Goal: Transaction & Acquisition: Purchase product/service

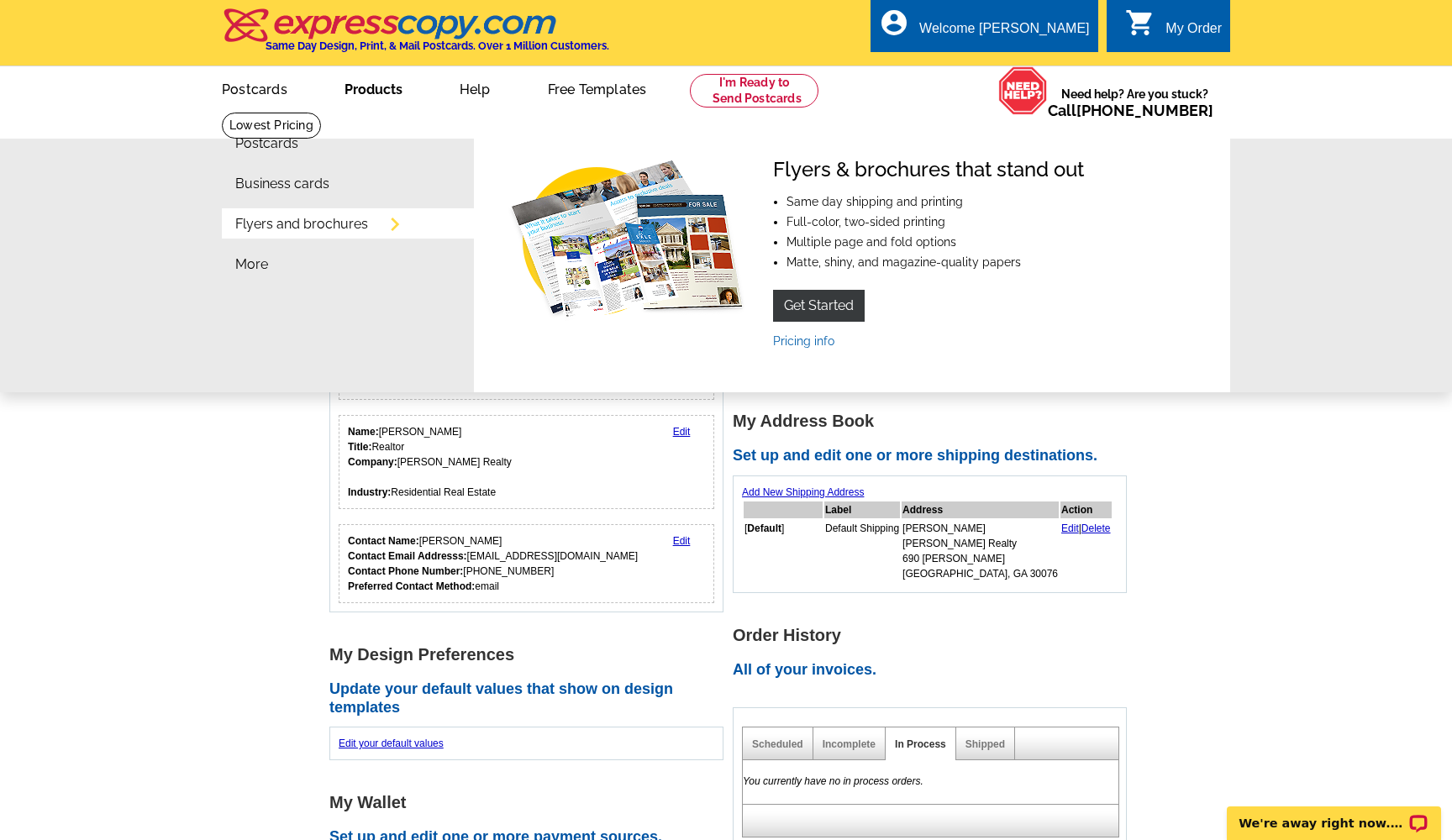
click at [299, 225] on link "Flyers and brochures" at bounding box center [302, 224] width 133 height 14
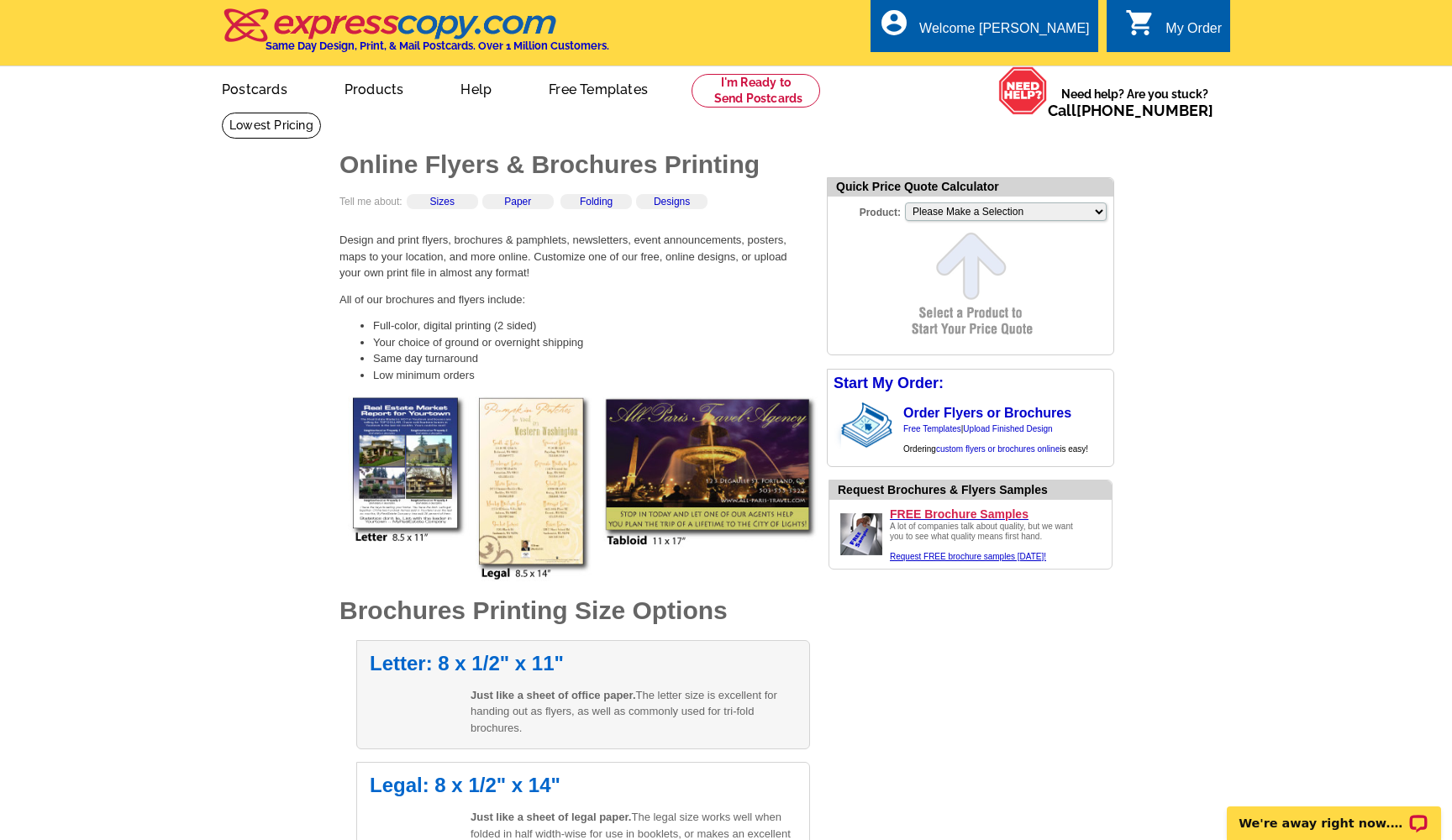
click at [517, 681] on div "Letter: 8 x 1/2" x 11" Just like a sheet of office paper. The letter size is ex…" at bounding box center [583, 695] width 453 height 110
select select "6"
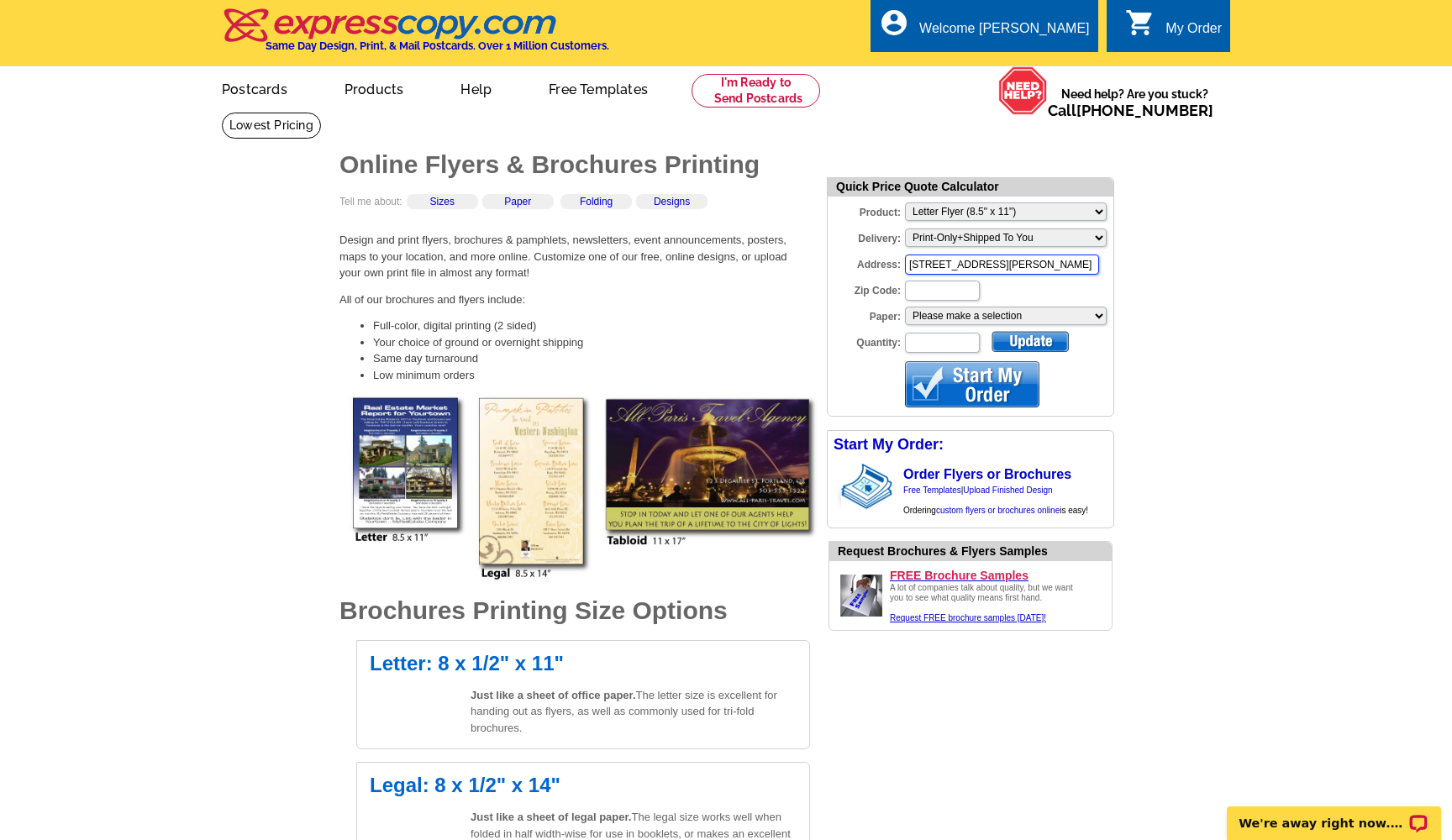
type input "690 Wayt Rd. Roswell ga 30076"
click at [927, 288] on input "Zip Code:" at bounding box center [942, 291] width 75 height 20
type input "30076"
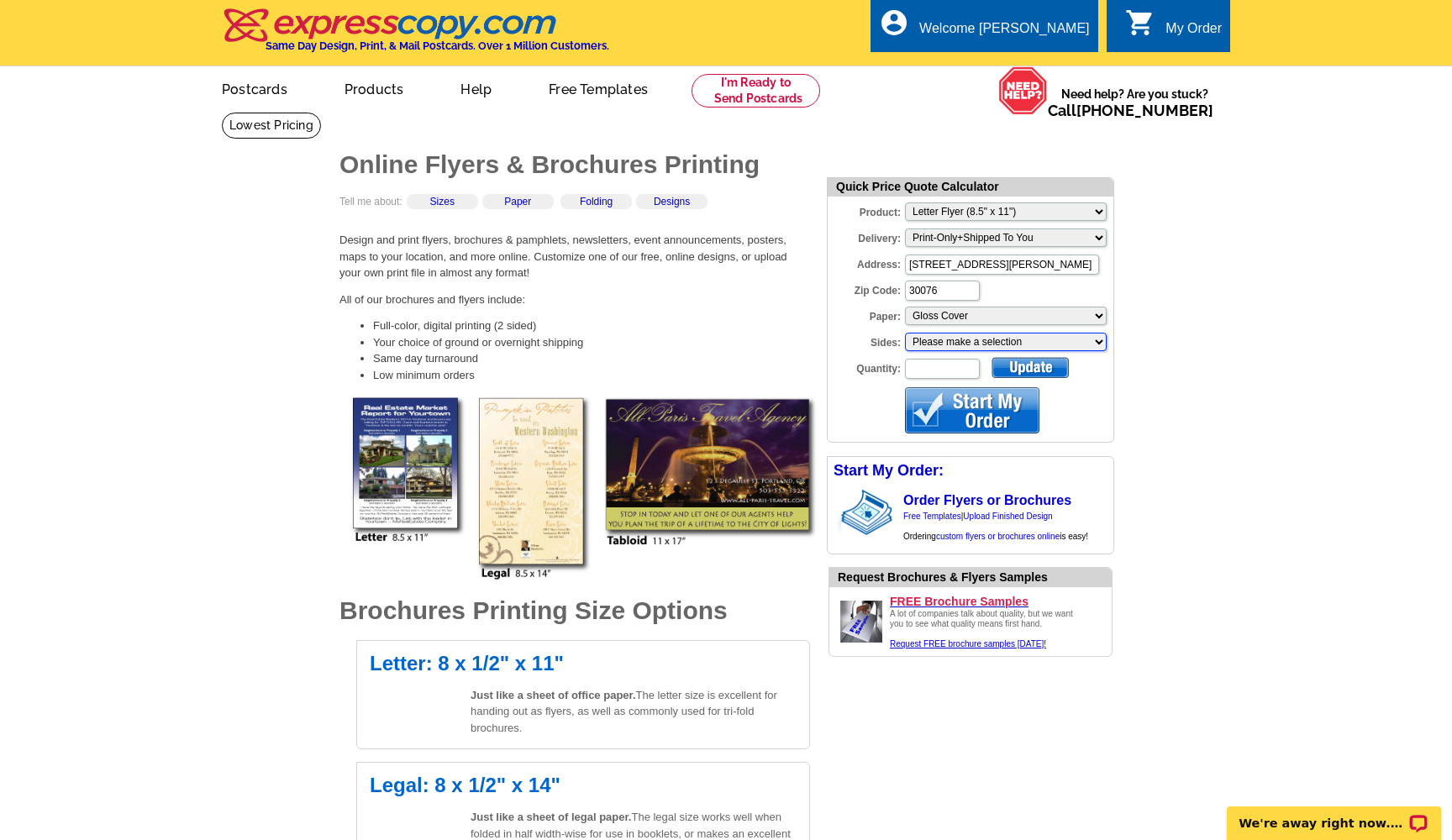
select select "3"
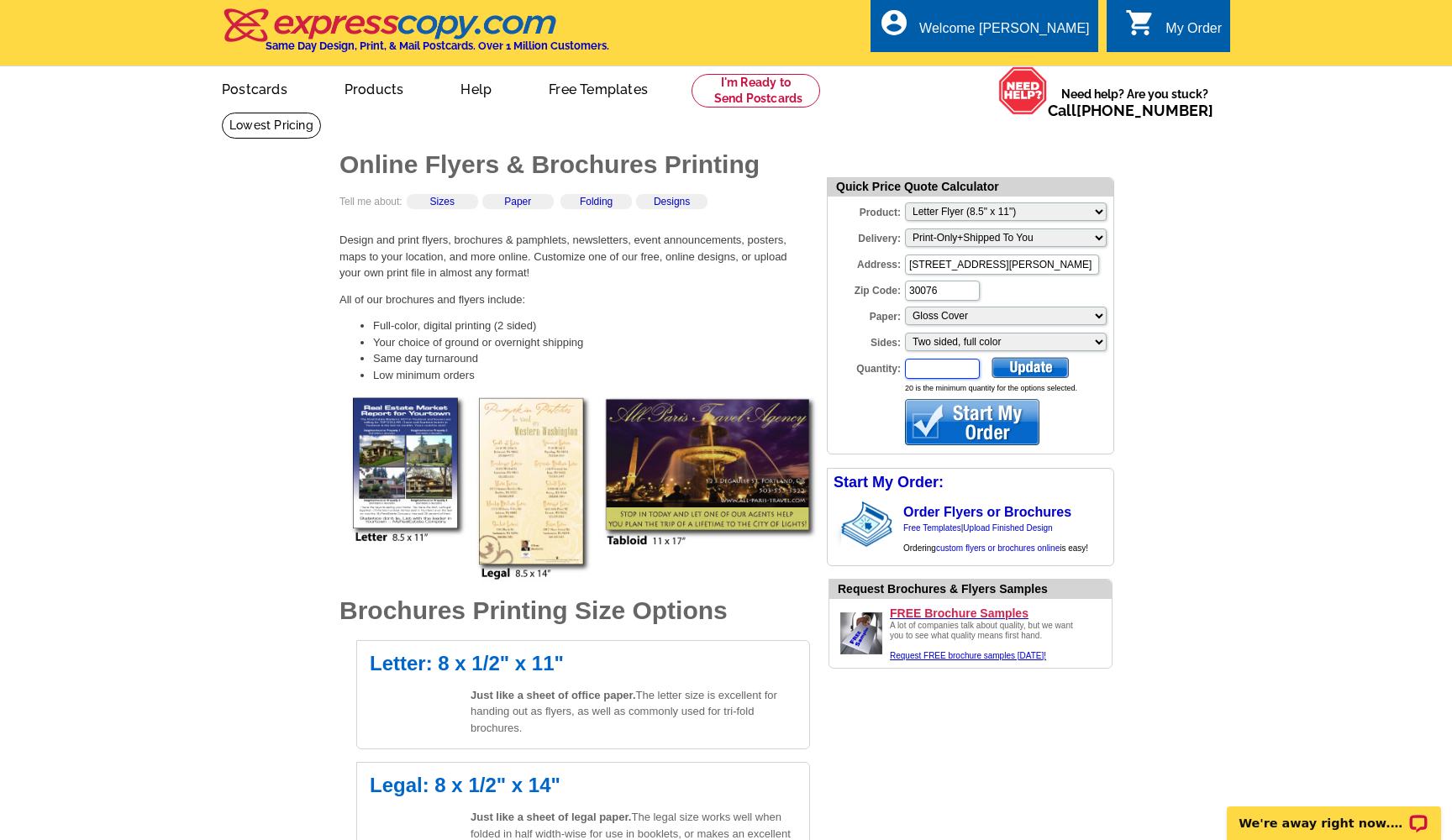
click at [950, 371] on input "Quantity:" at bounding box center [942, 369] width 75 height 20
type input "375"
click at [1045, 366] on div at bounding box center [1030, 367] width 77 height 21
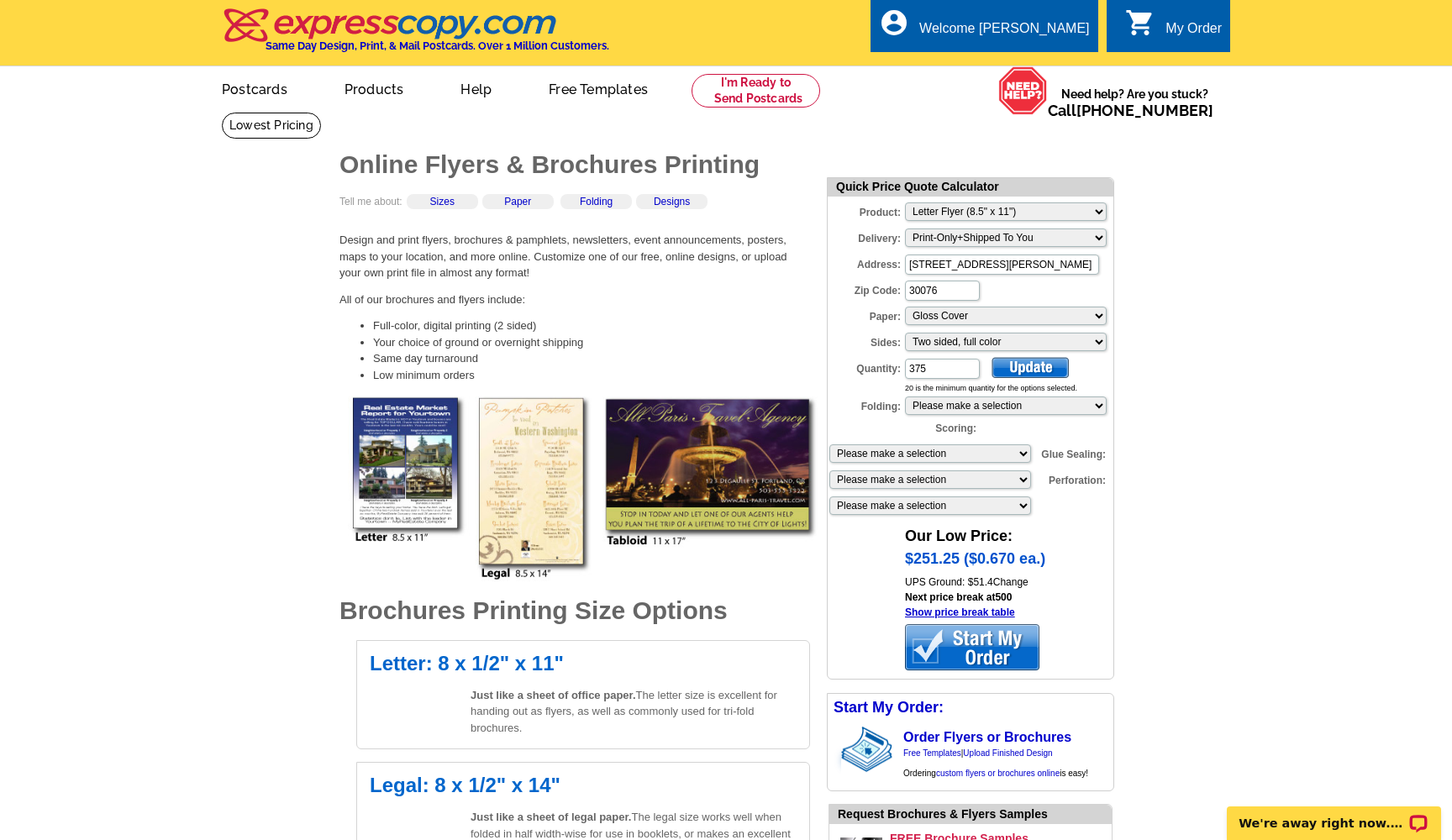
click at [983, 636] on div at bounding box center [972, 647] width 134 height 46
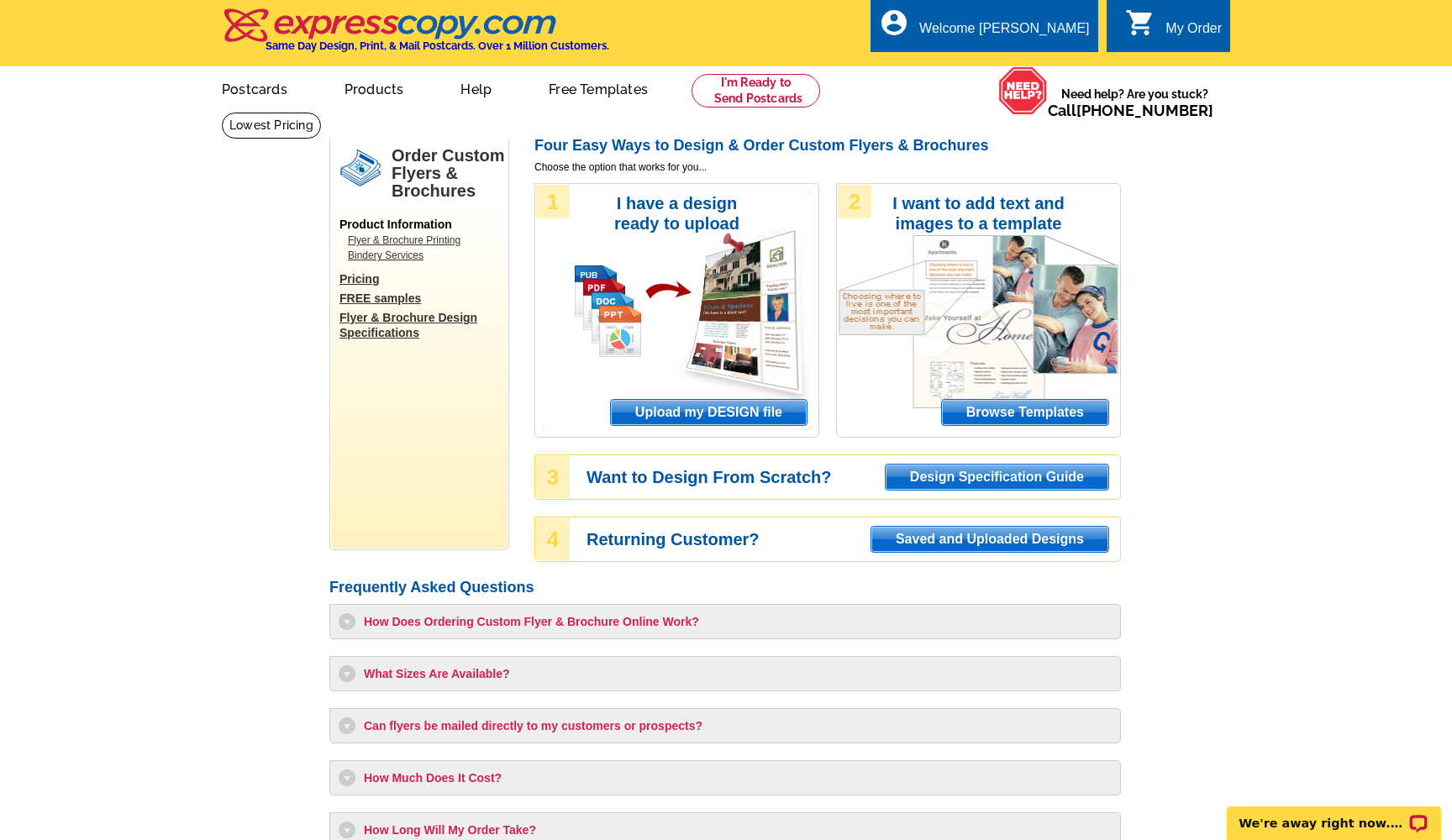
click at [710, 413] on span "Upload my DESIGN file" at bounding box center [709, 412] width 196 height 26
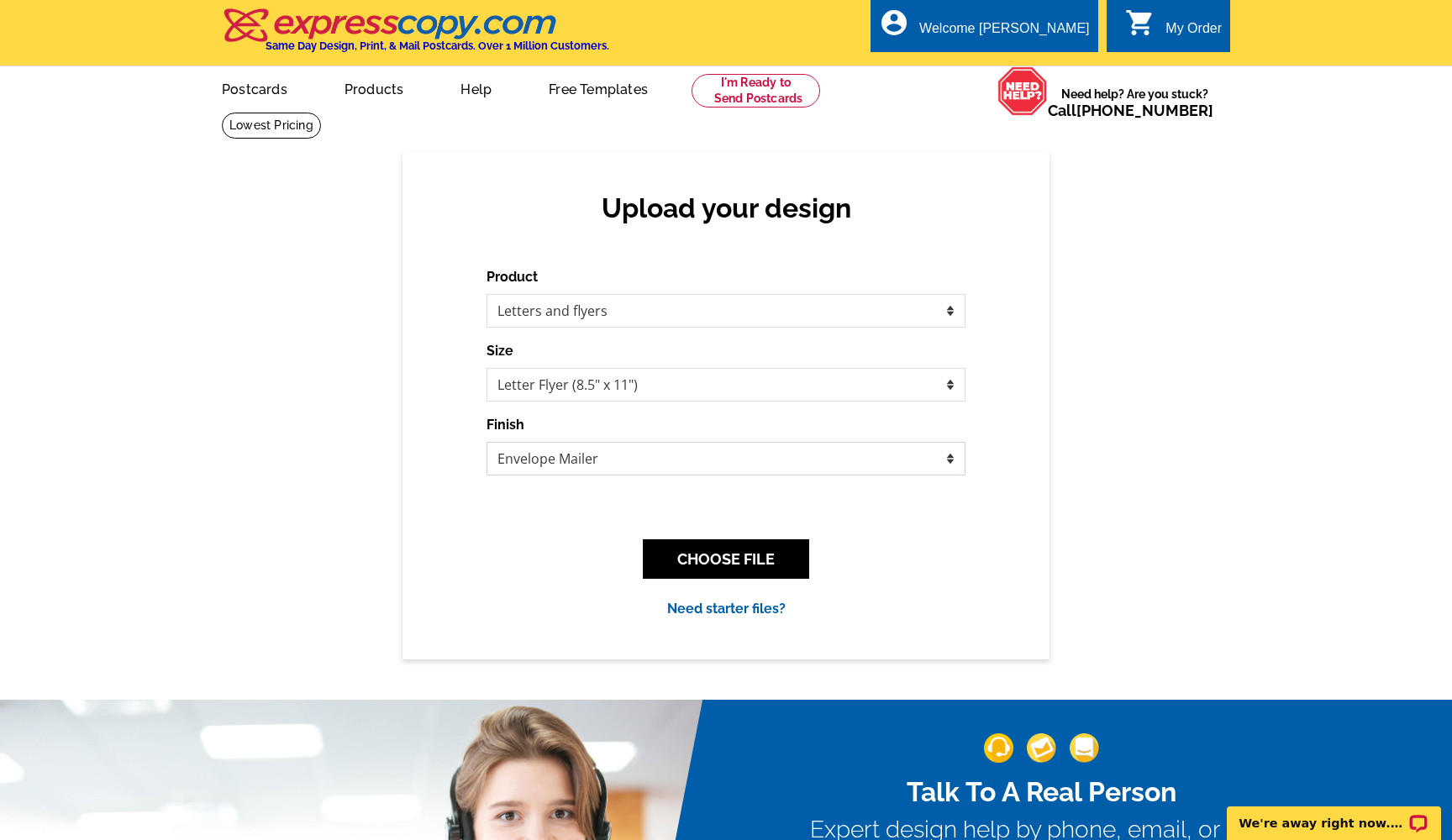
select select "1"
click at [732, 559] on button "CHOOSE FILE" at bounding box center [726, 559] width 167 height 39
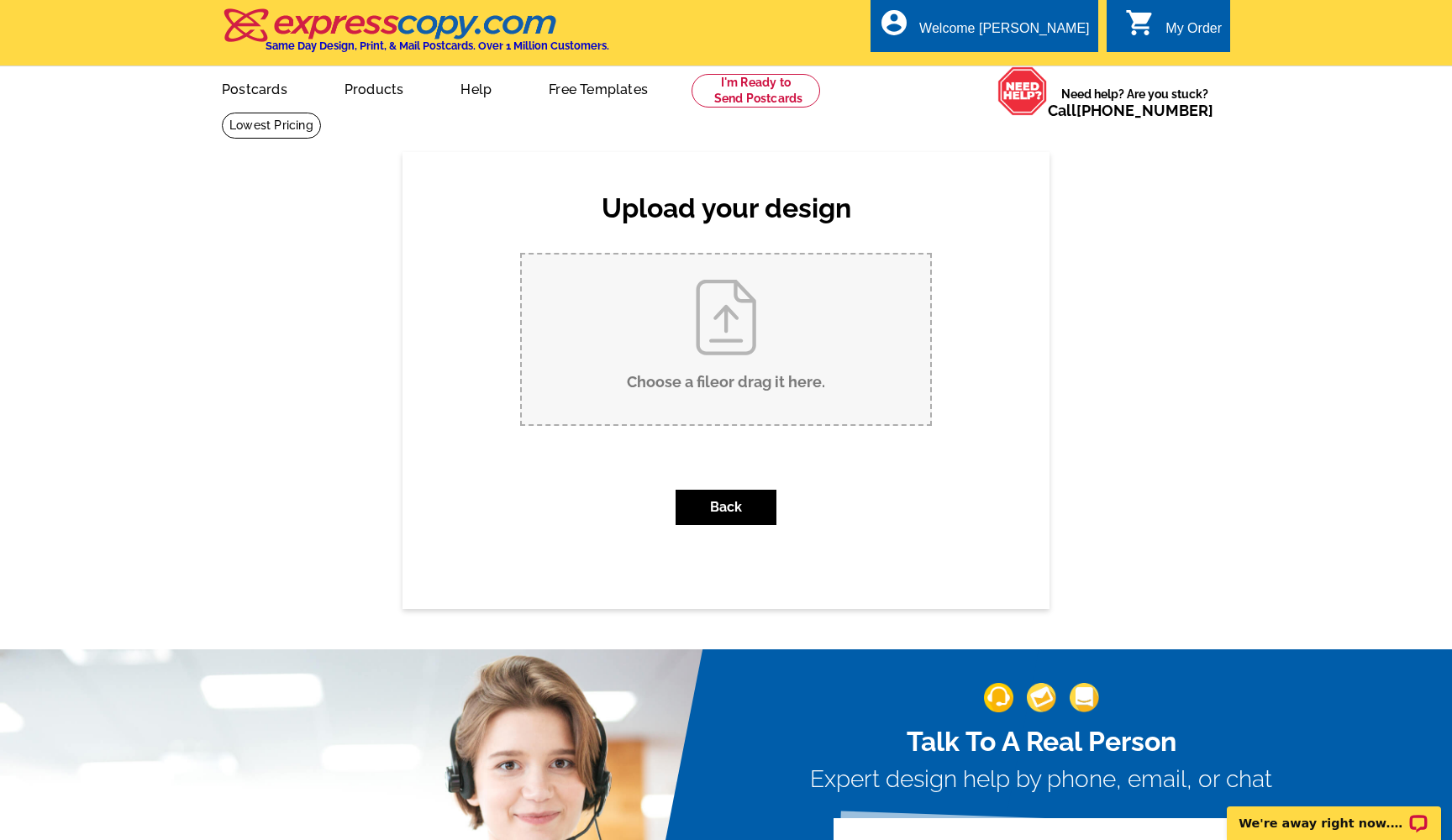
click at [724, 362] on input "Choose a file or drag it here ." at bounding box center [726, 339] width 408 height 170
type input "C:\fakepath\ACC Football Calendar-2.pdf"
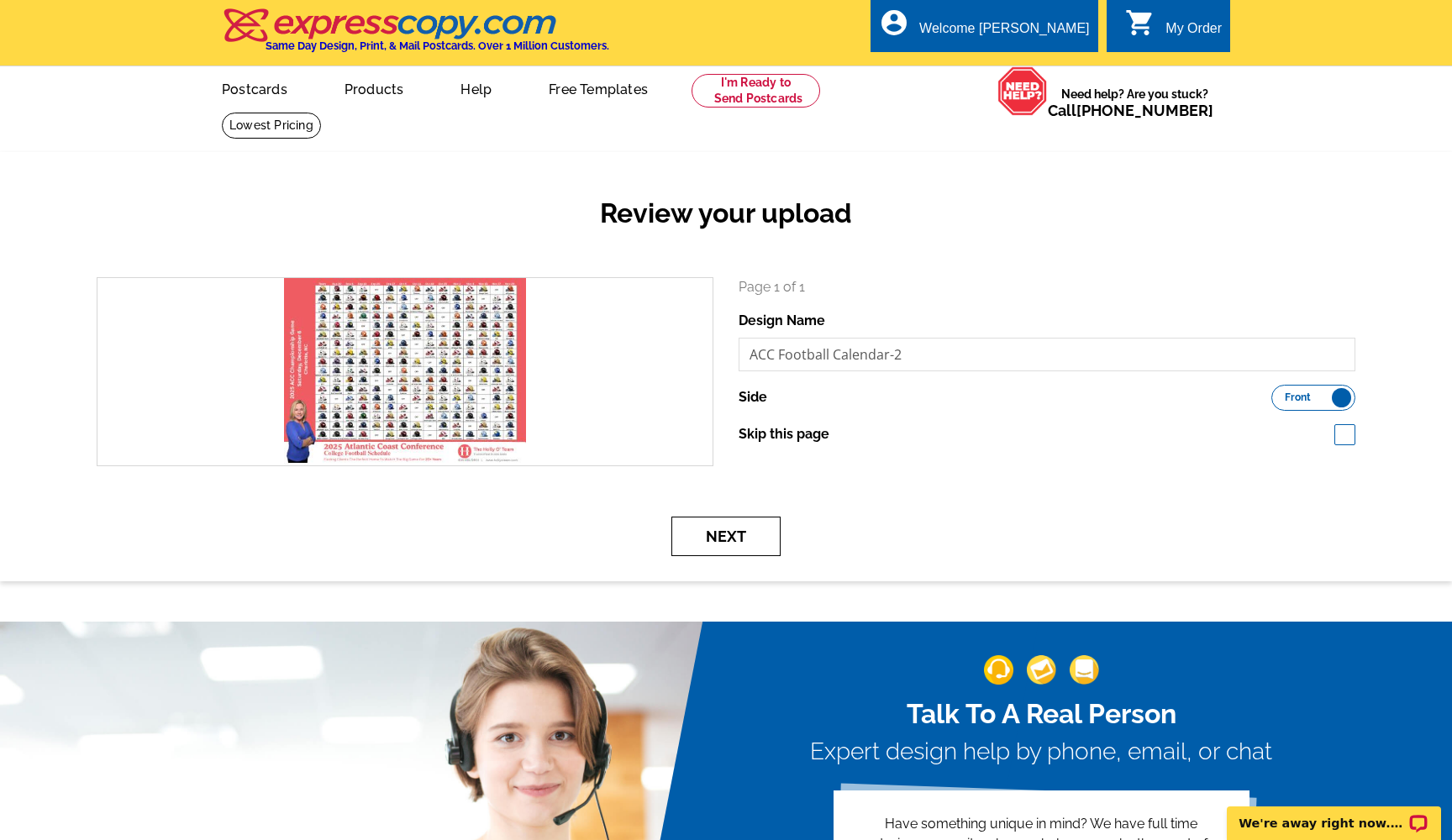
click at [729, 533] on button "Next" at bounding box center [726, 536] width 109 height 39
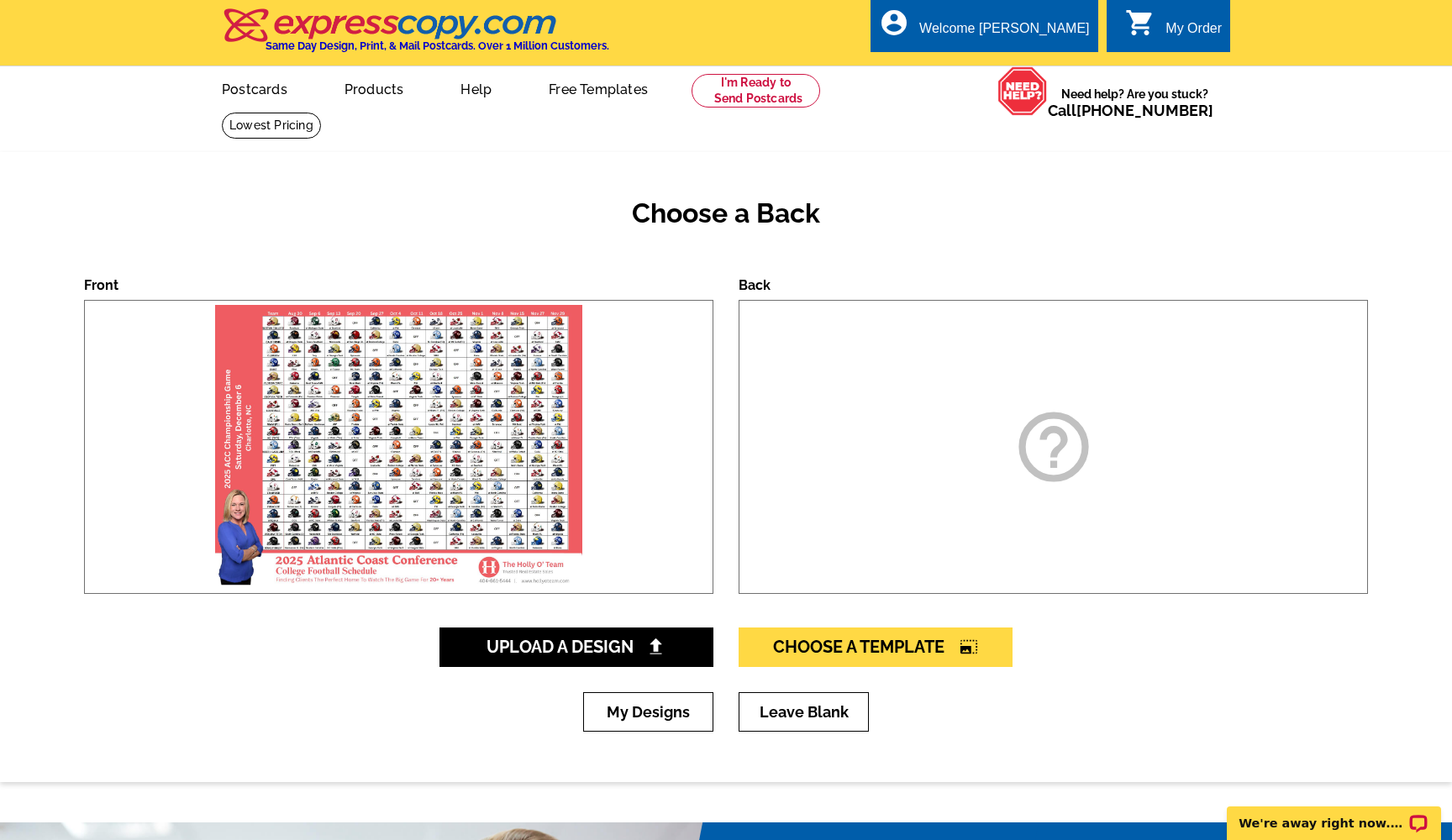
click at [445, 363] on img at bounding box center [399, 447] width 376 height 292
click at [803, 707] on link "Leave Blank" at bounding box center [803, 712] width 130 height 39
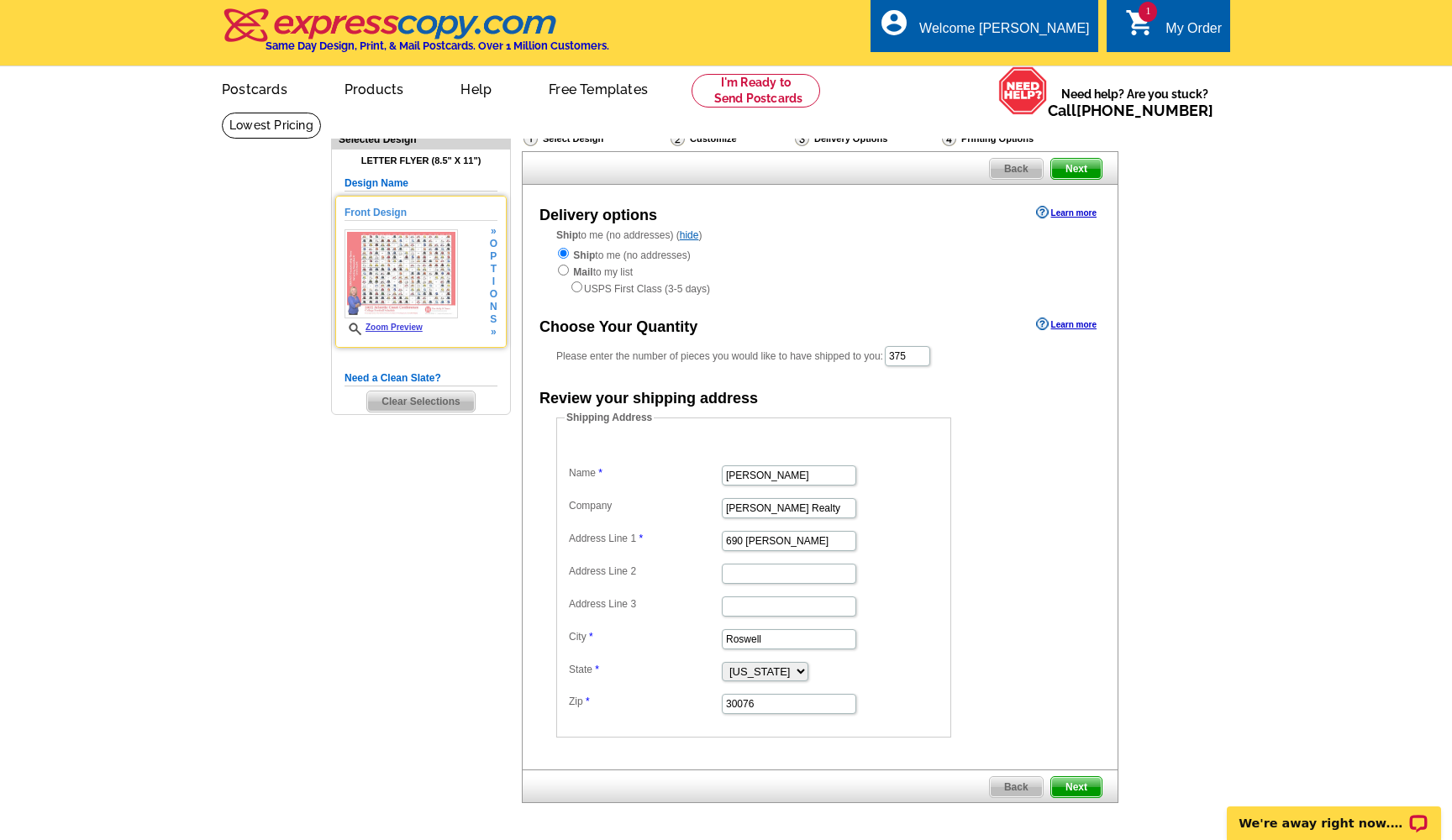
click at [387, 326] on link "Zoom Preview" at bounding box center [384, 326] width 78 height 9
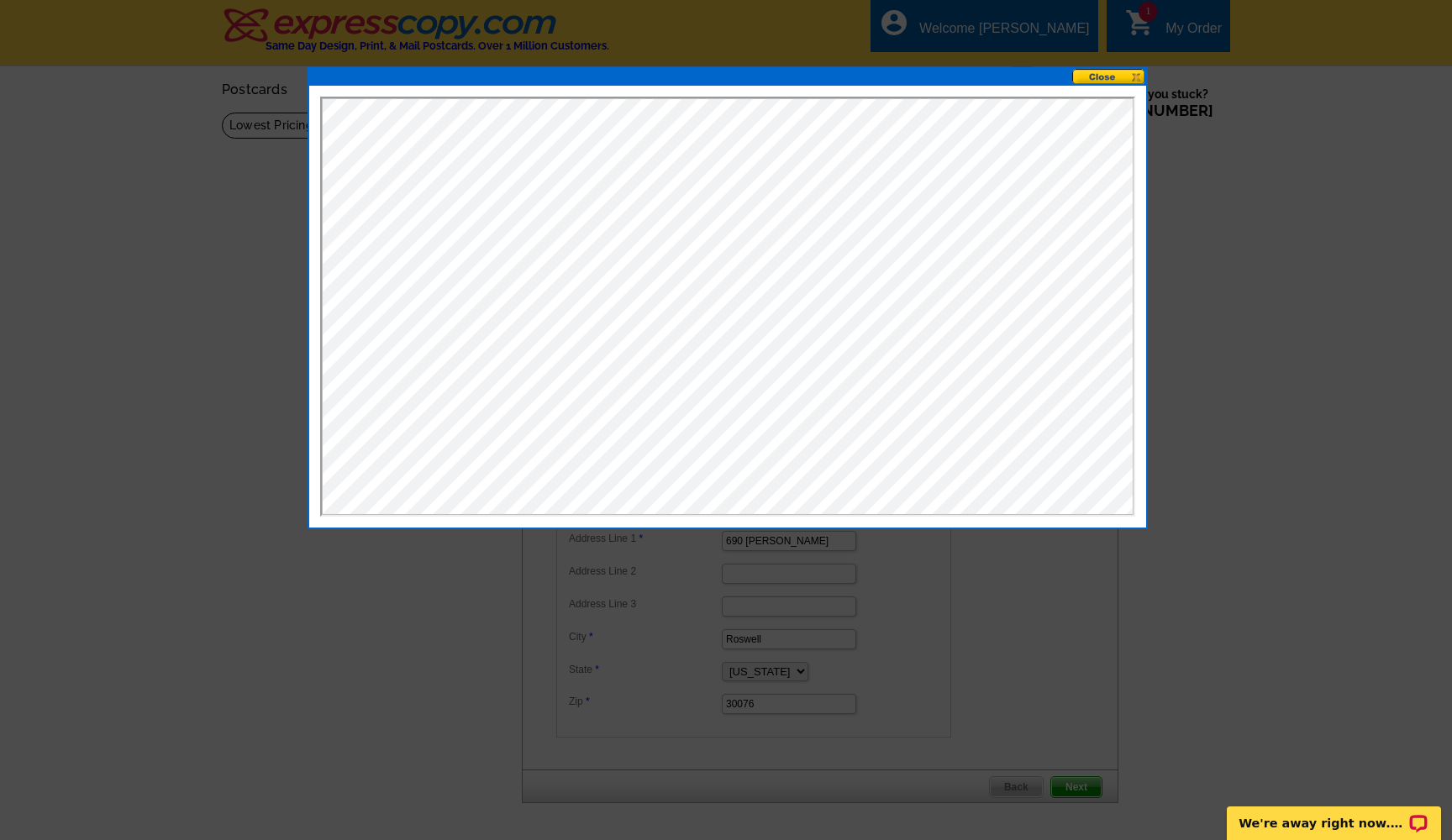
click at [1112, 80] on button at bounding box center [1108, 77] width 74 height 16
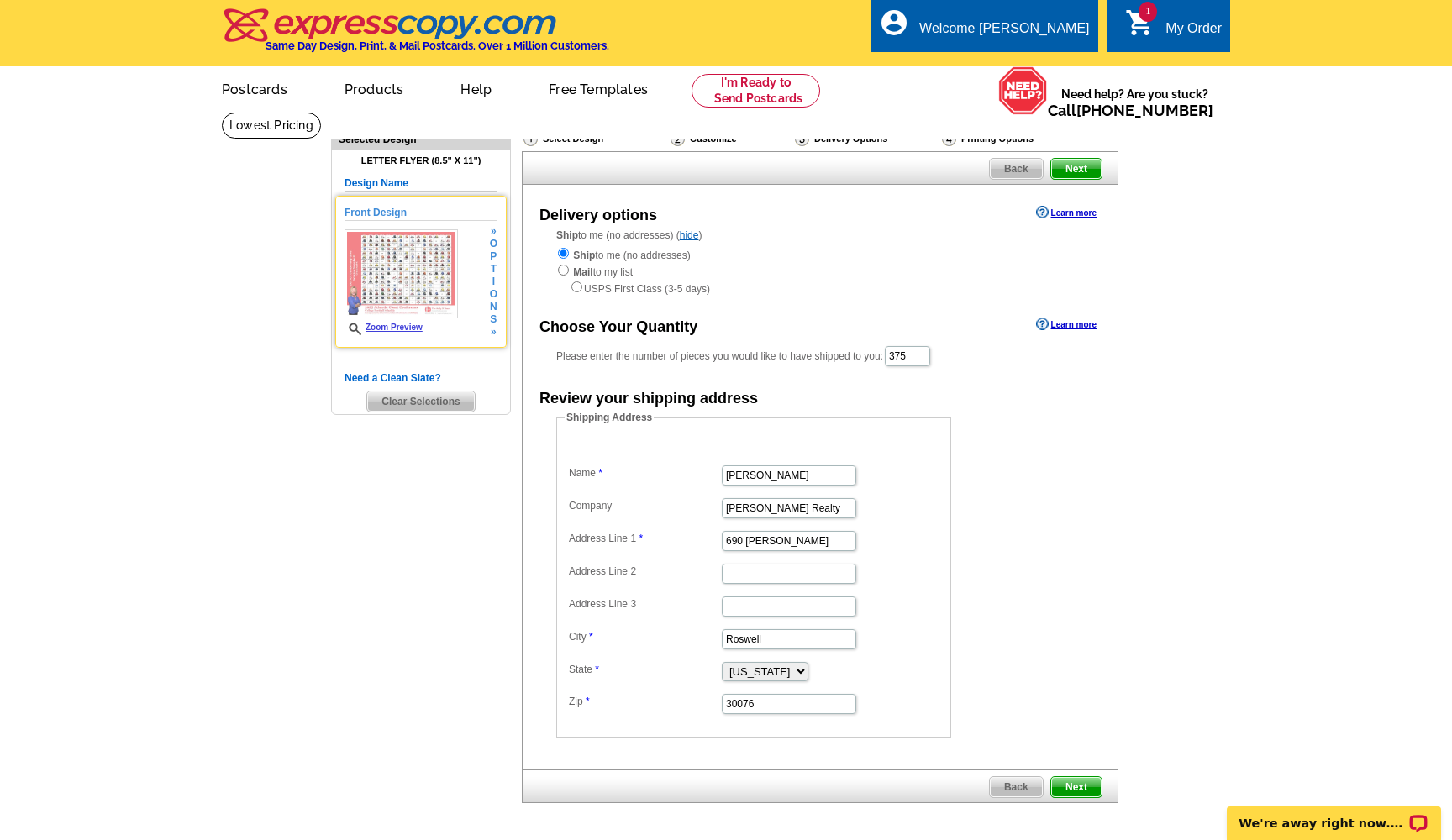
click at [393, 325] on link "Zoom Preview" at bounding box center [384, 326] width 78 height 9
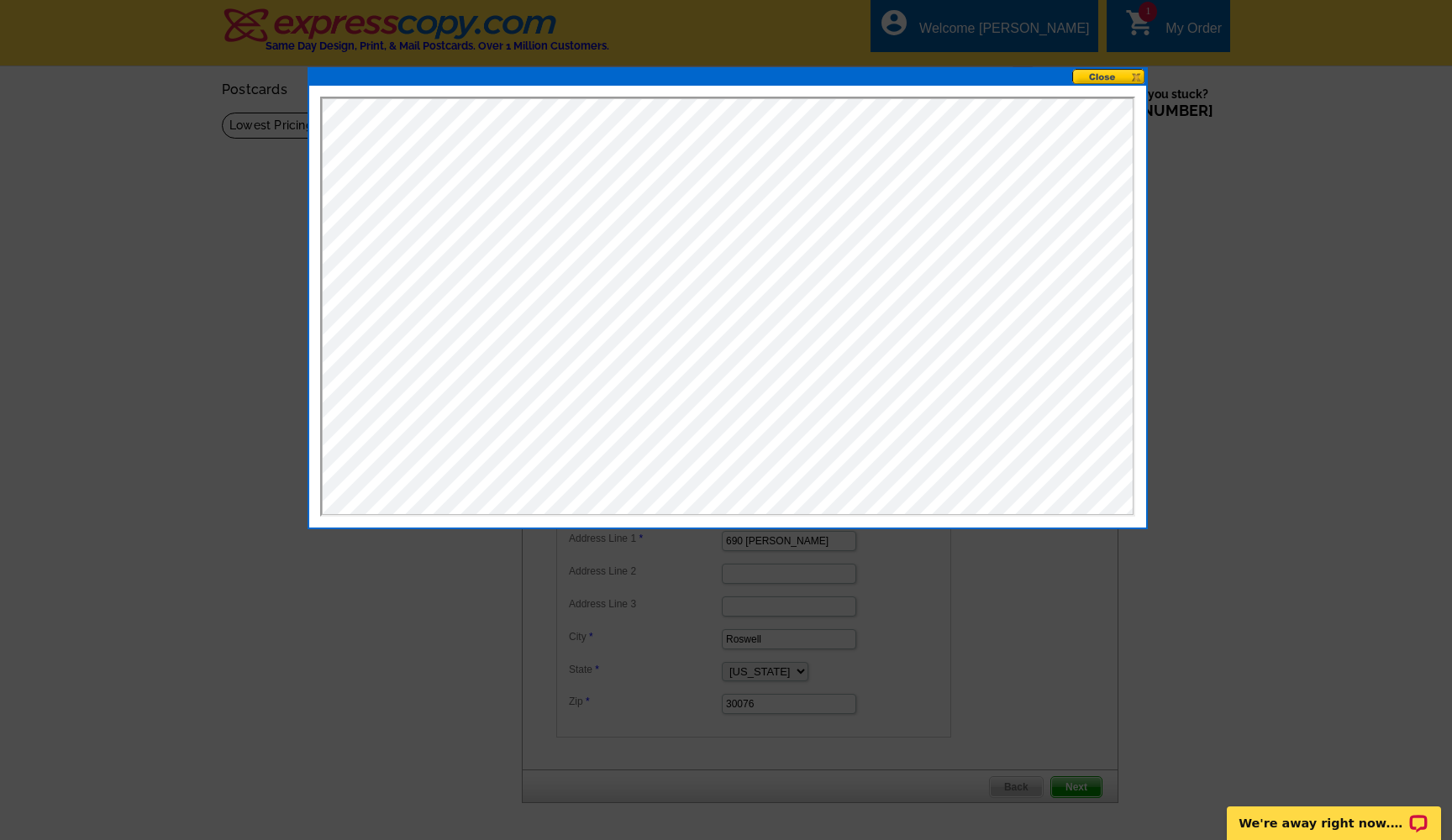
click at [1112, 80] on button at bounding box center [1108, 77] width 74 height 16
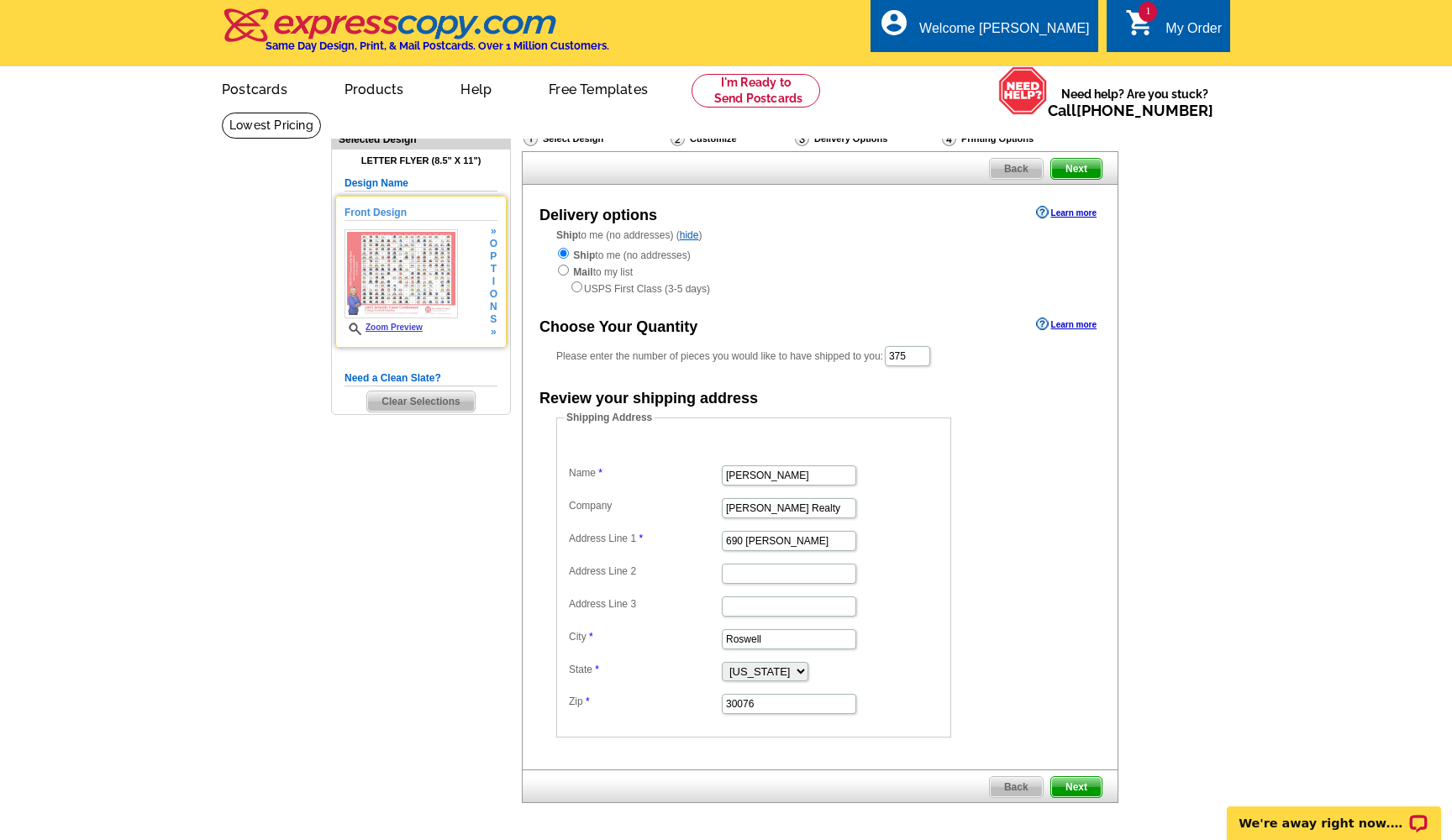
click at [394, 326] on link "Zoom Preview" at bounding box center [384, 326] width 78 height 9
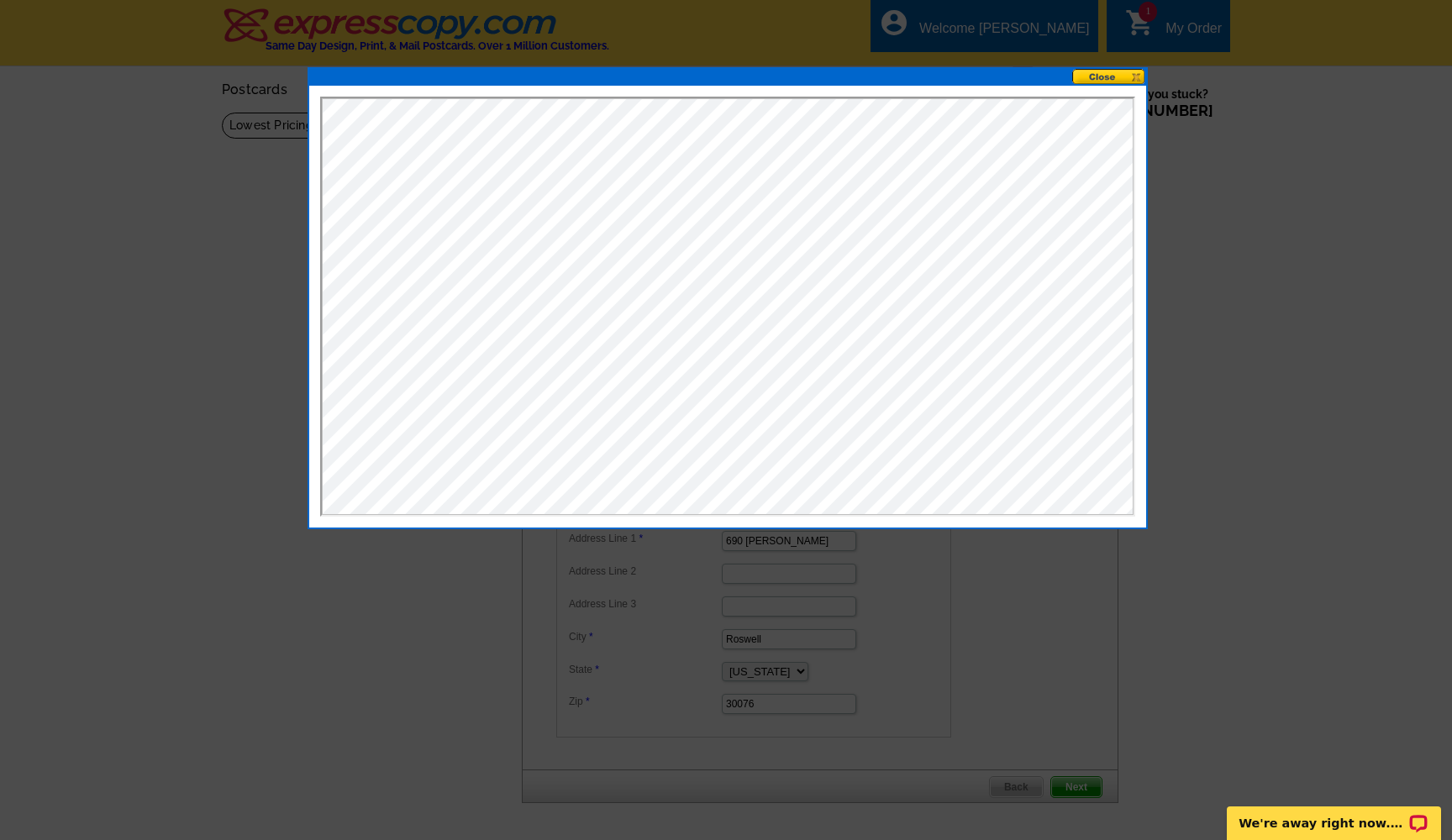
click at [1109, 71] on button at bounding box center [1108, 77] width 74 height 16
